Goal: Register for event/course

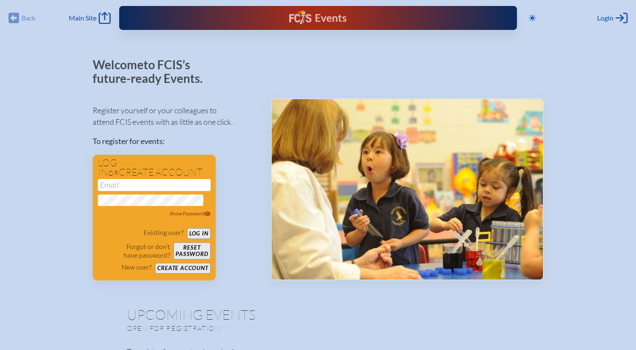
click at [259, 11] on div "Events Future Ready" at bounding box center [317, 17] width 171 height 15
click at [84, 16] on span "Main Site" at bounding box center [83, 18] width 28 height 9
click at [206, 225] on nordpass-icon at bounding box center [154, 225] width 113 height 0
click at [169, 179] on input "email" at bounding box center [154, 185] width 113 height 12
type input "[EMAIL_ADDRESS][DOMAIN_NAME]"
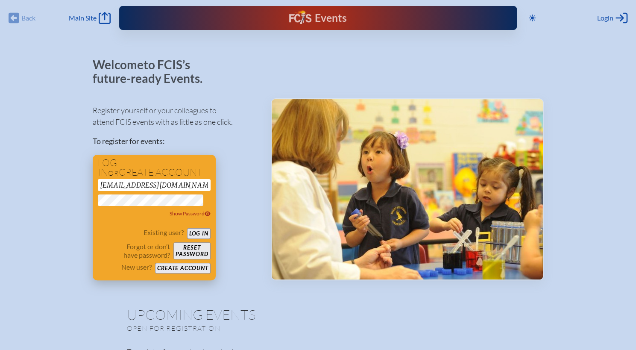
click at [200, 221] on nordpass-icon at bounding box center [154, 221] width 113 height 0
click at [208, 228] on button "Log in" at bounding box center [198, 233] width 23 height 11
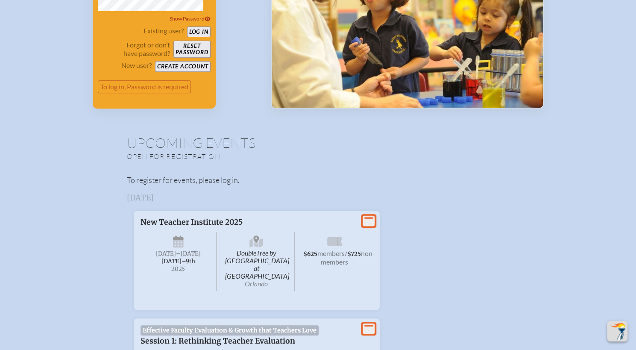
click at [226, 174] on p "To register for events, please log in." at bounding box center [318, 180] width 383 height 12
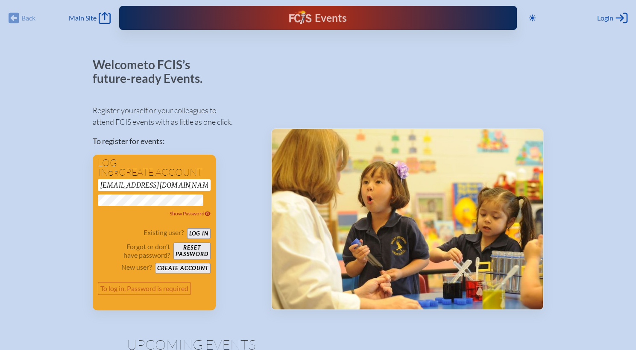
scroll to position [1426, 0]
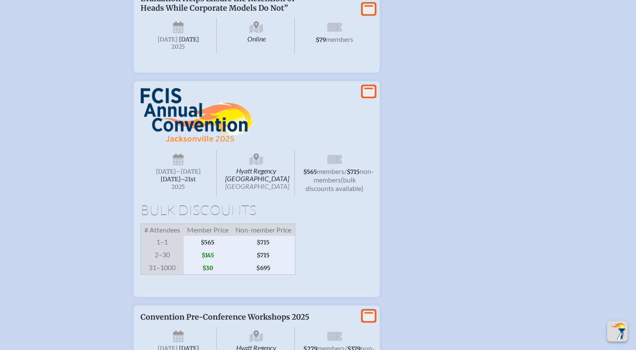
scroll to position [1613, 0]
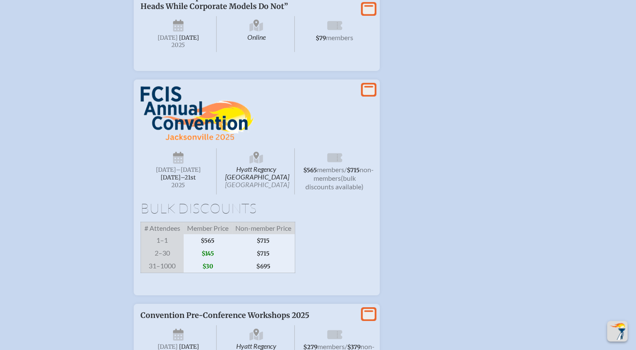
click at [217, 148] on span "[DATE] –[DATE]–⁠21st , 2025" at bounding box center [179, 171] width 76 height 46
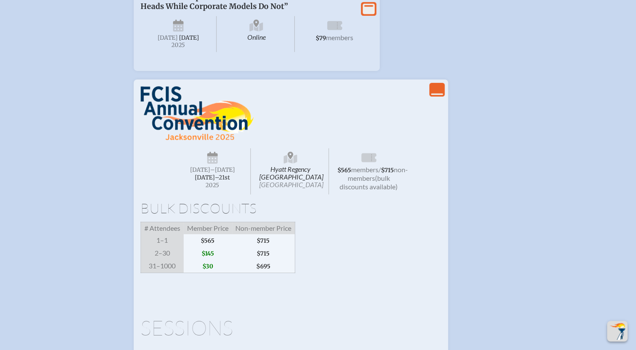
click at [183, 104] on img at bounding box center [197, 113] width 113 height 55
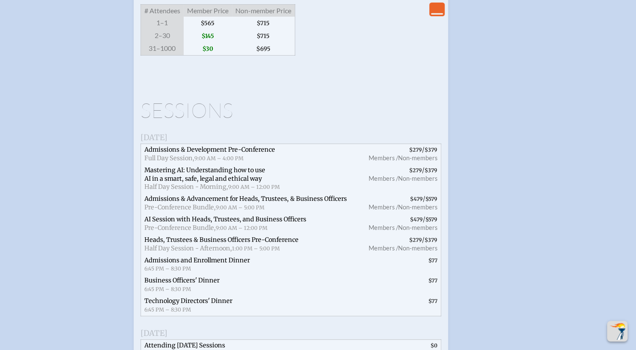
scroll to position [1831, 0]
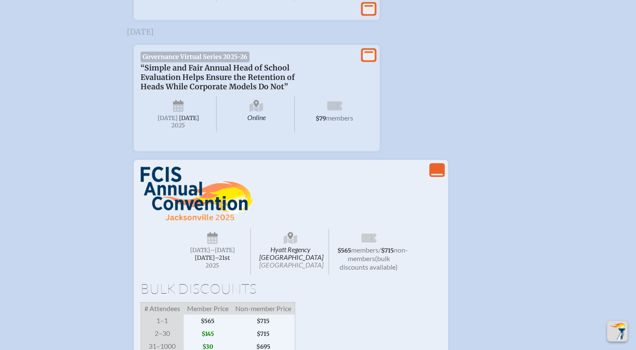
click at [434, 170] on icon "View Less" at bounding box center [437, 170] width 12 height 12
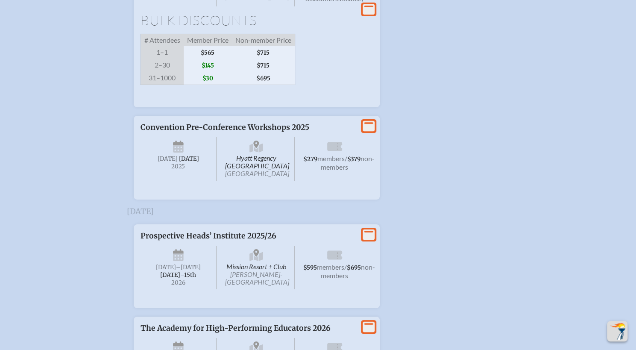
scroll to position [1801, 0]
click at [363, 121] on icon at bounding box center [369, 126] width 12 height 11
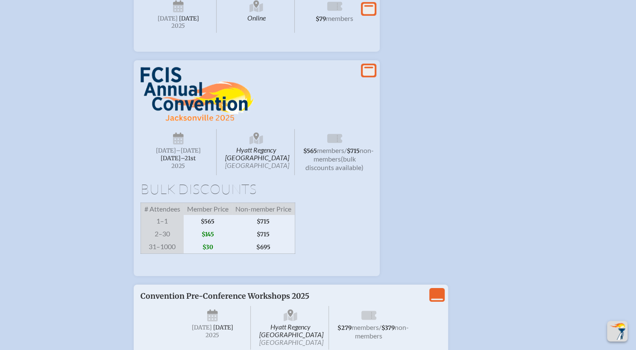
click at [367, 72] on icon "View More" at bounding box center [369, 71] width 12 height 12
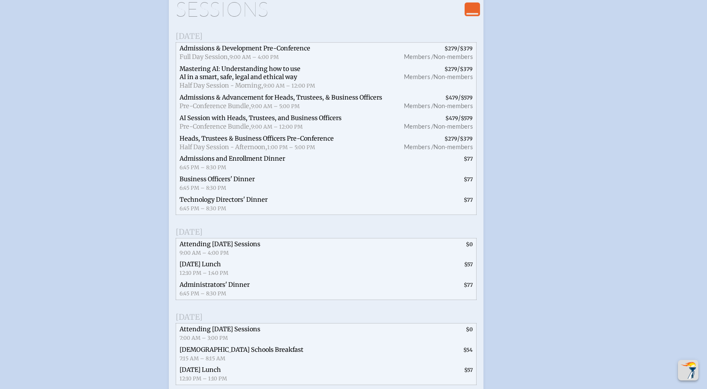
scroll to position [1939, 0]
drag, startPoint x: 608, startPoint y: 0, endPoint x: 527, endPoint y: 146, distance: 166.8
click at [527, 147] on li "View Less Hyatt Regency [GEOGRAPHIC_DATA] [GEOGRAPHIC_DATA] [DATE] –[DATE]–⁠21s…" at bounding box center [353, 75] width 396 height 642
